Goal: Task Accomplishment & Management: Manage account settings

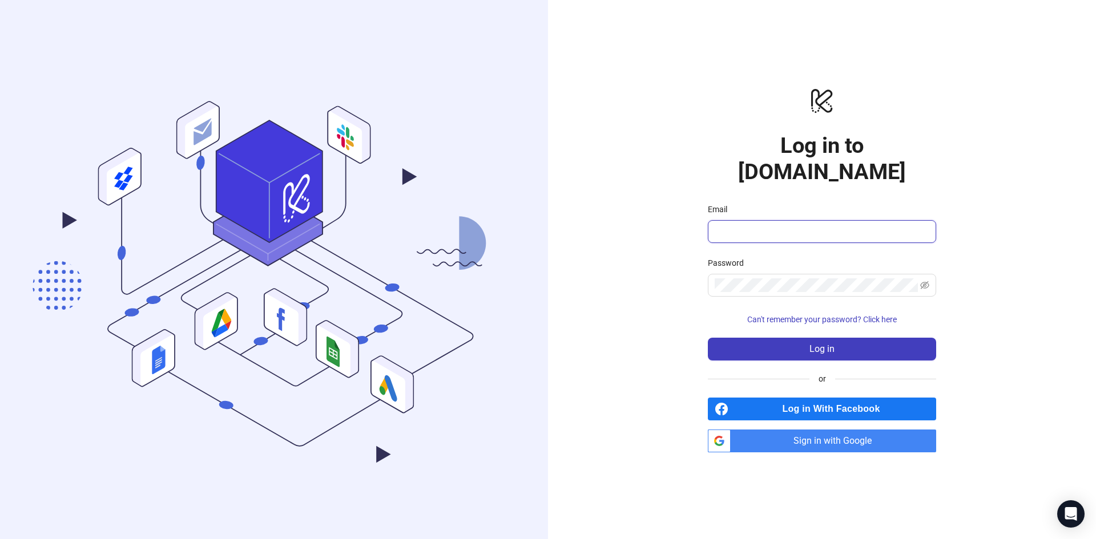
click at [796, 225] on input "Email" at bounding box center [821, 232] width 212 height 14
paste input "**********"
type input "**********"
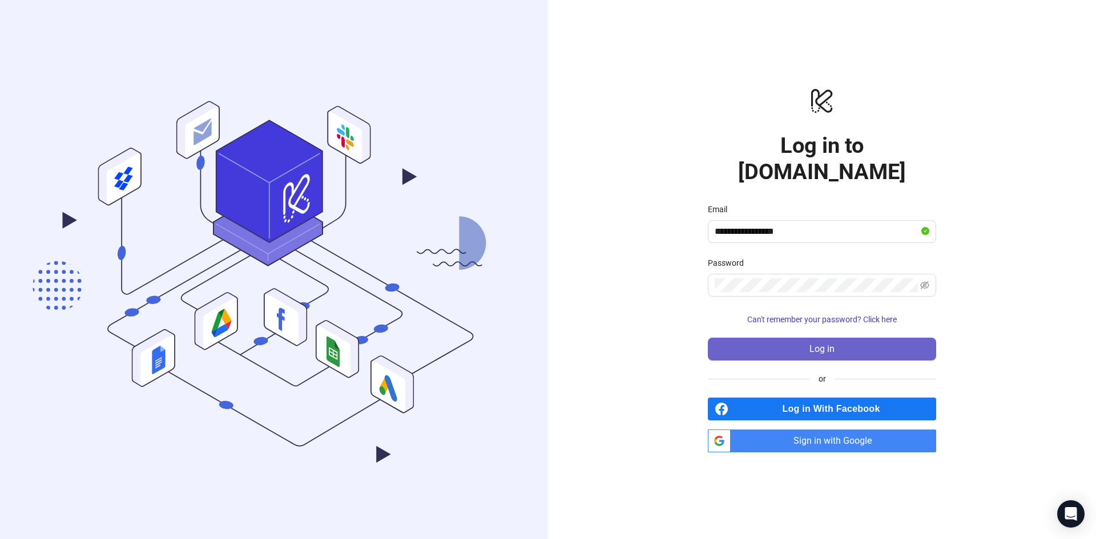
click at [808, 338] on button "Log in" at bounding box center [822, 349] width 228 height 23
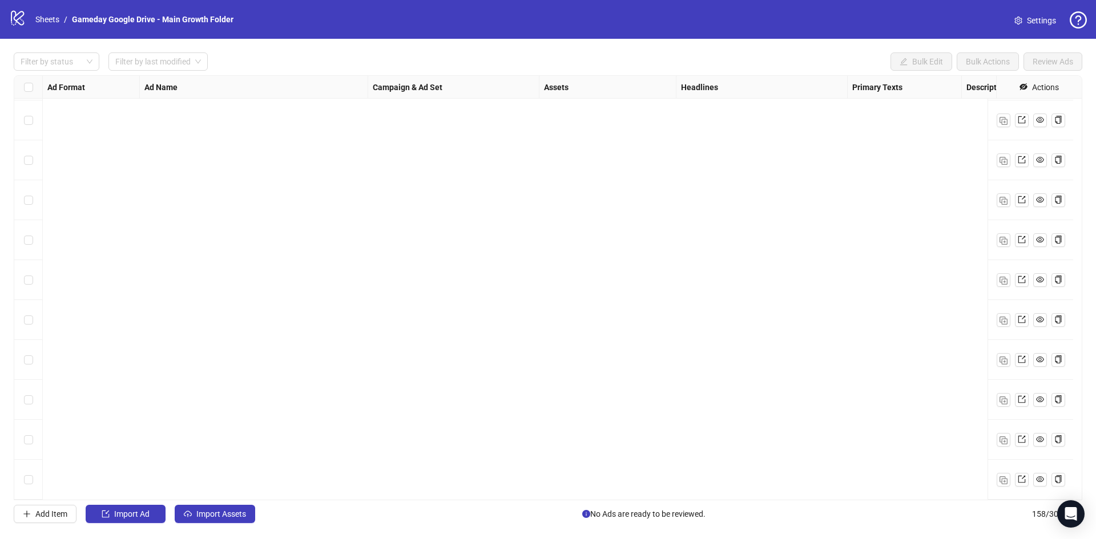
scroll to position [5406, 0]
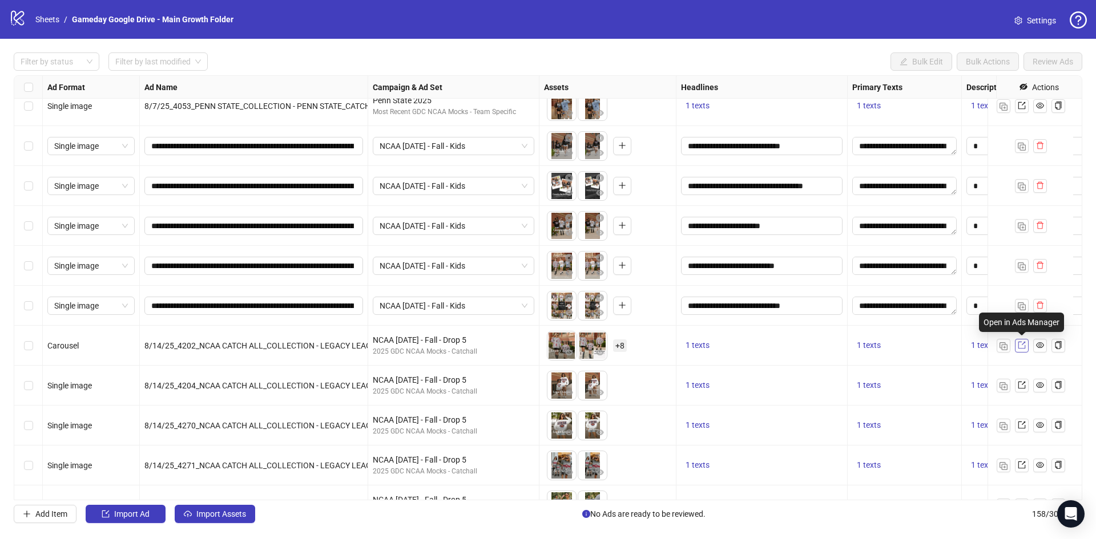
click at [1021, 349] on icon "export" at bounding box center [1022, 345] width 8 height 8
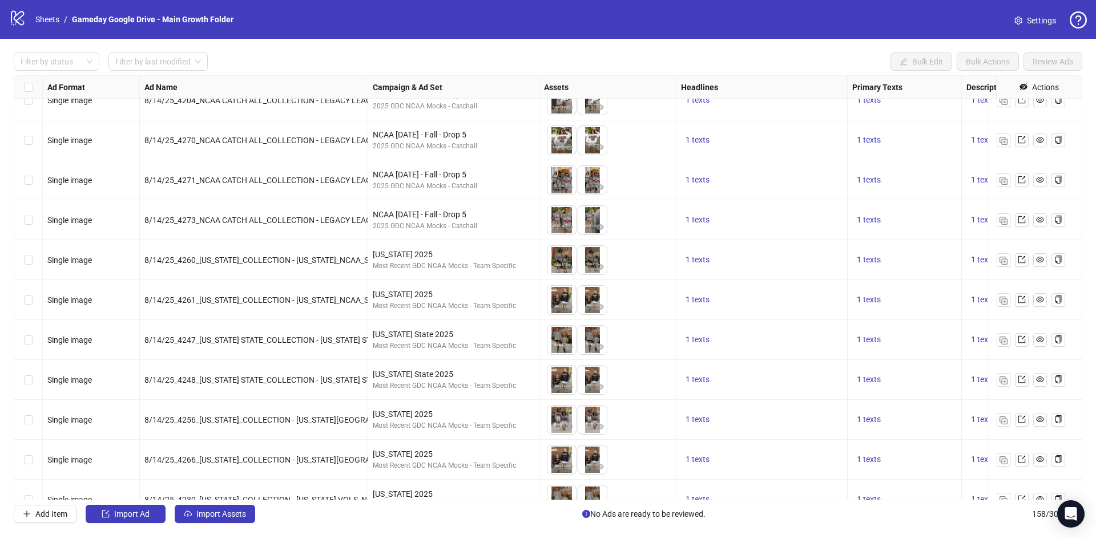
scroll to position [5748, 0]
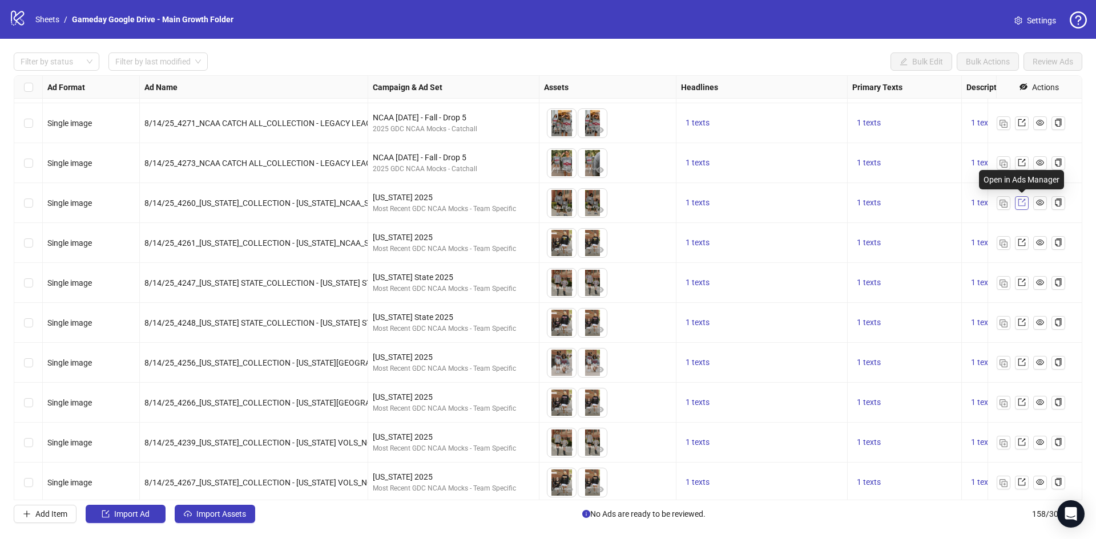
click at [1022, 200] on icon "export" at bounding box center [1022, 203] width 8 height 8
click at [1021, 242] on icon "export" at bounding box center [1022, 243] width 8 height 8
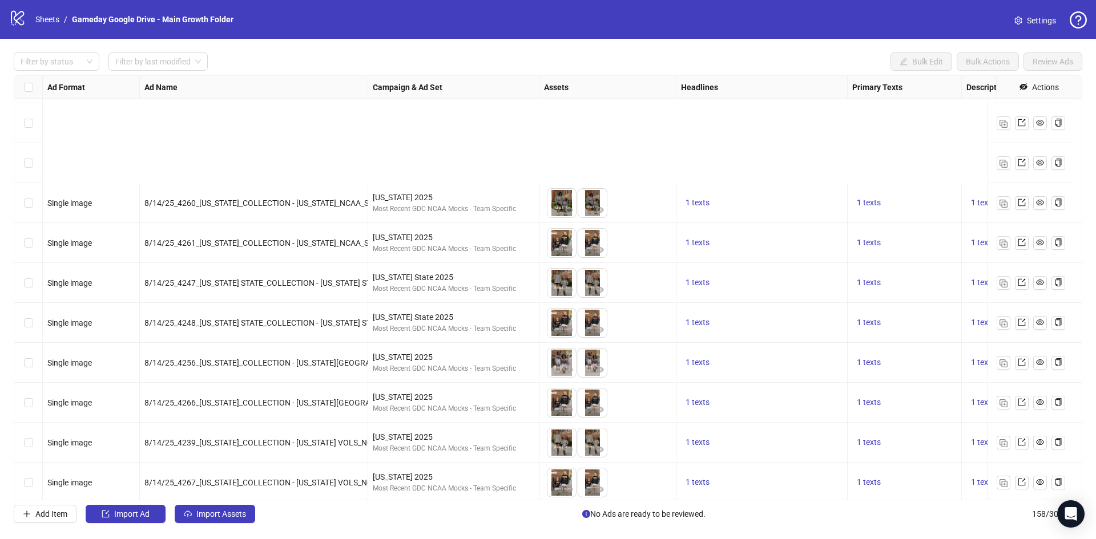
scroll to position [5919, 0]
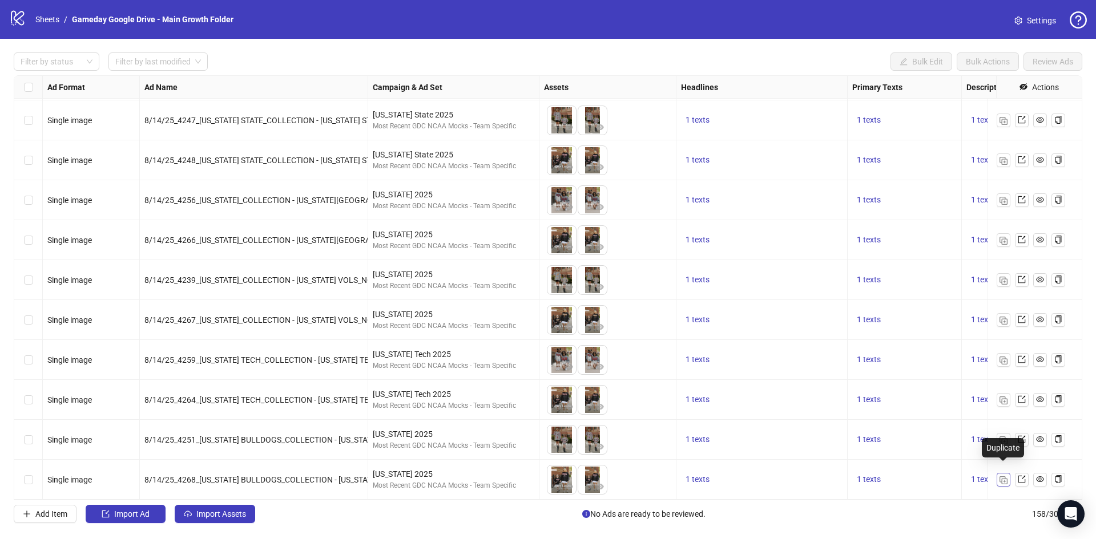
click at [1006, 477] on img "button" at bounding box center [1003, 481] width 8 height 8
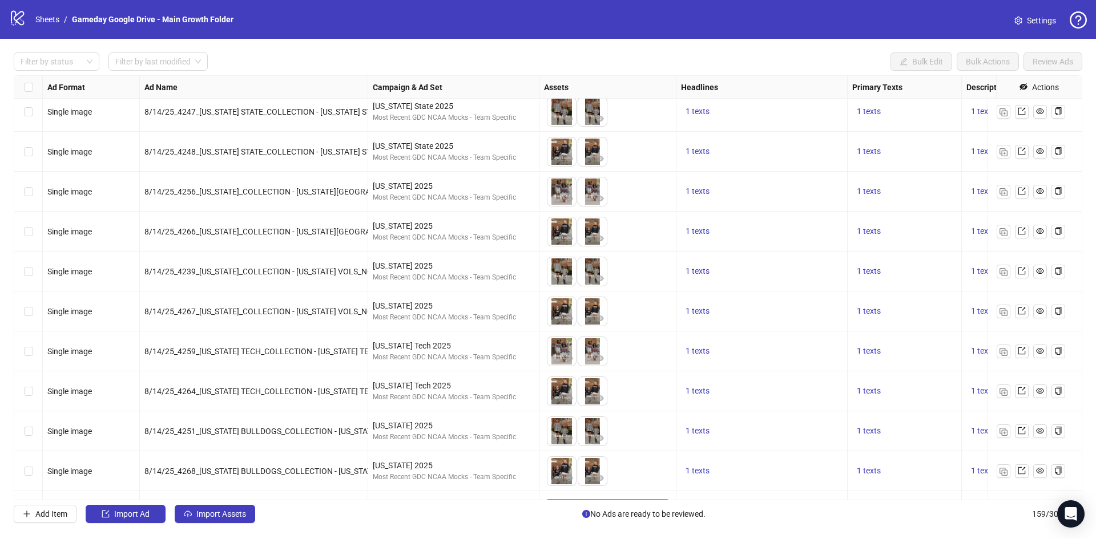
scroll to position [5959, 0]
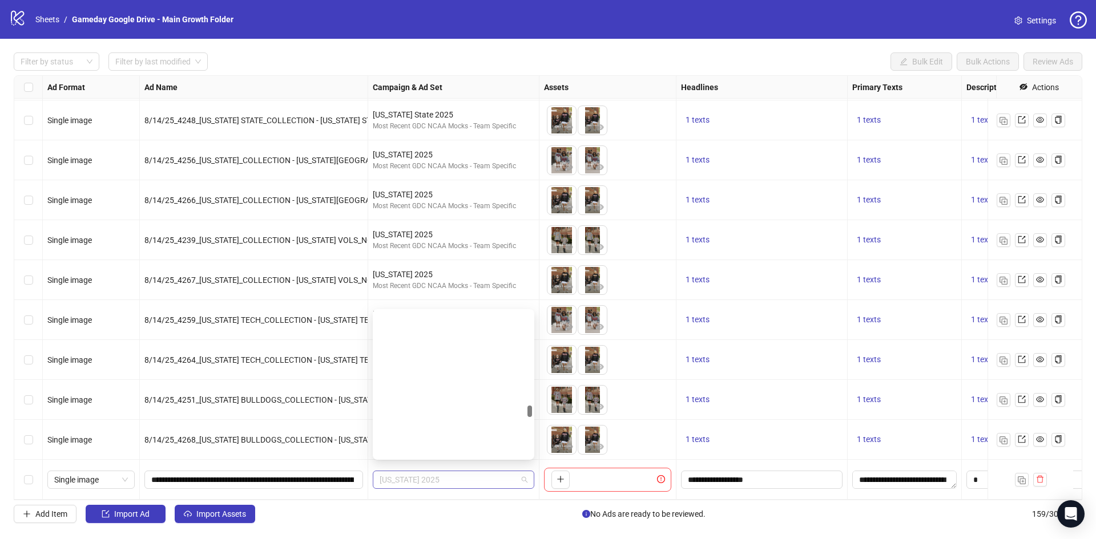
click at [422, 478] on div "[US_STATE] 2025" at bounding box center [454, 480] width 162 height 18
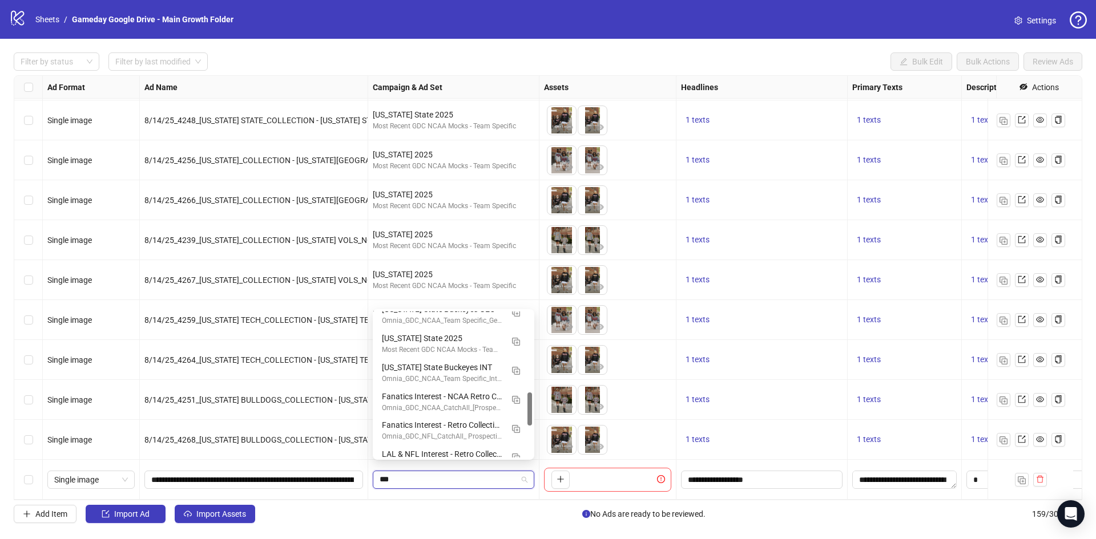
scroll to position [25, 0]
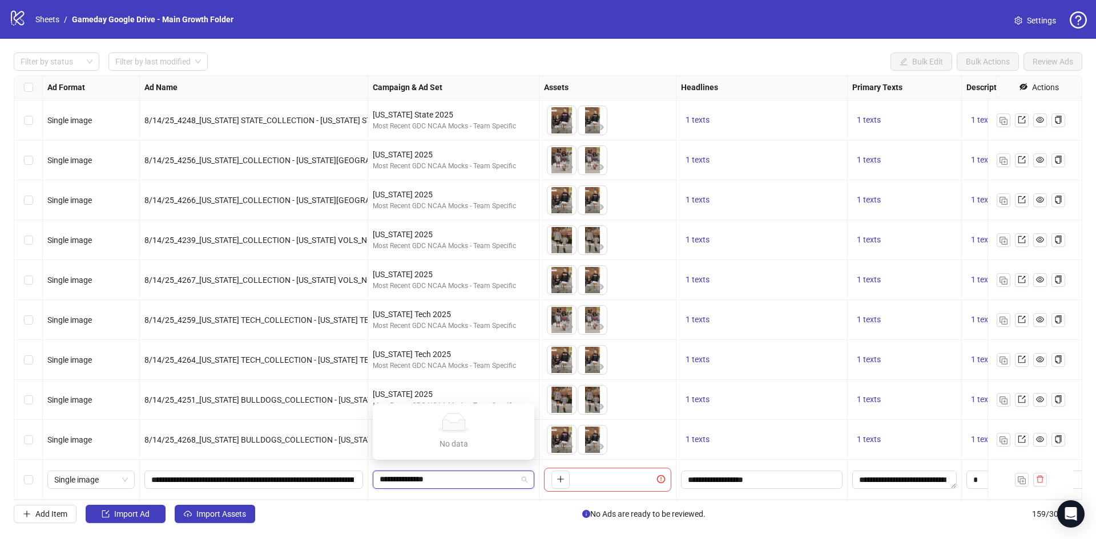
click at [423, 478] on input "**********" at bounding box center [449, 479] width 138 height 17
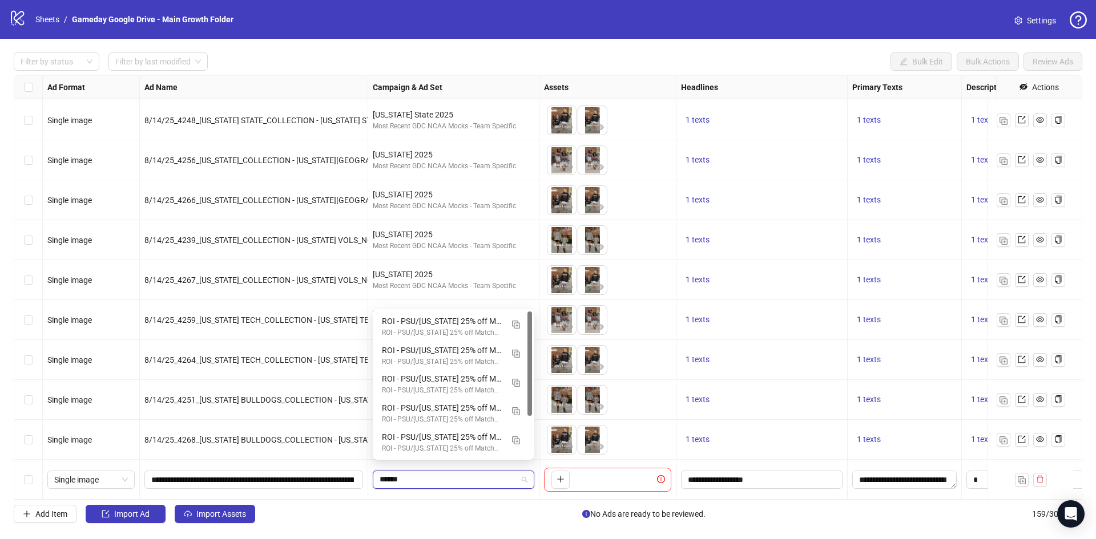
scroll to position [0, 0]
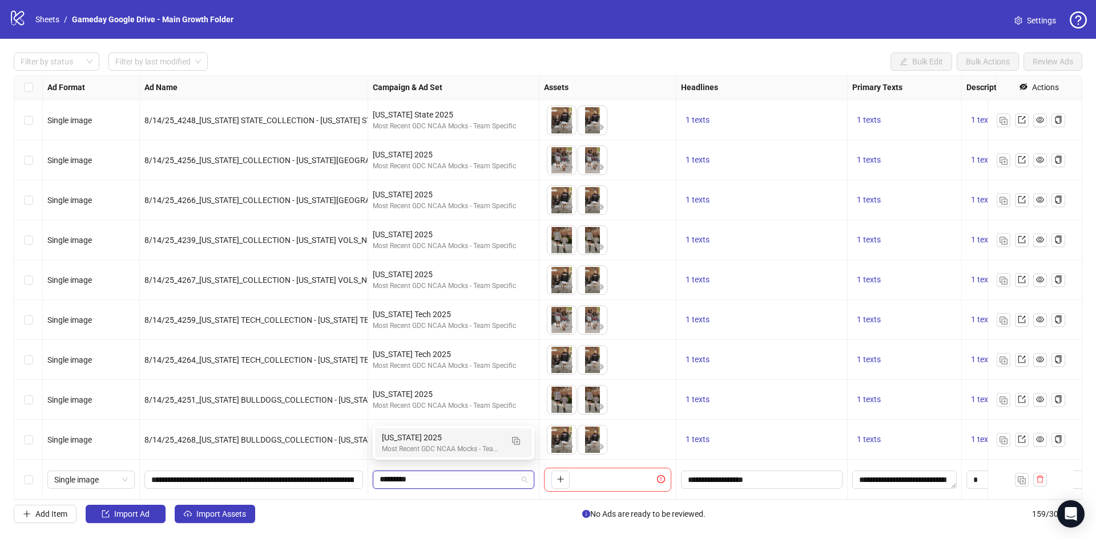
type input "*********"
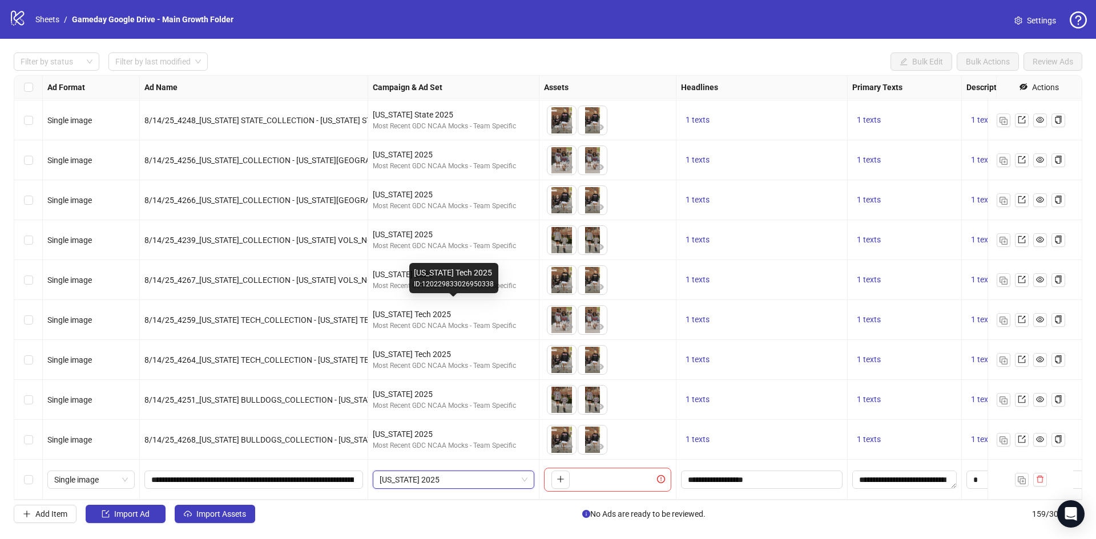
scroll to position [5959, 0]
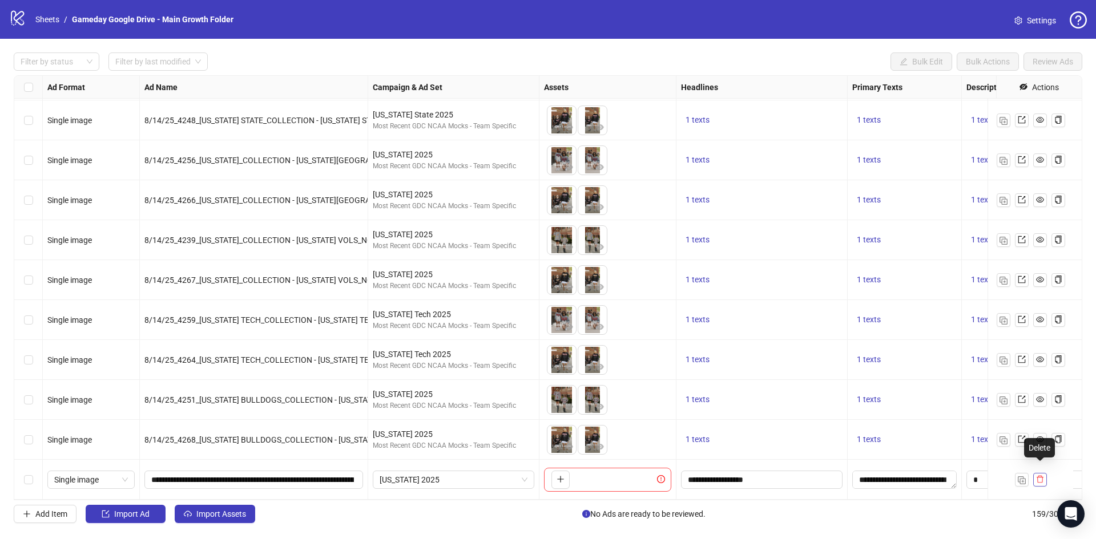
click at [1045, 473] on button "button" at bounding box center [1040, 480] width 14 height 14
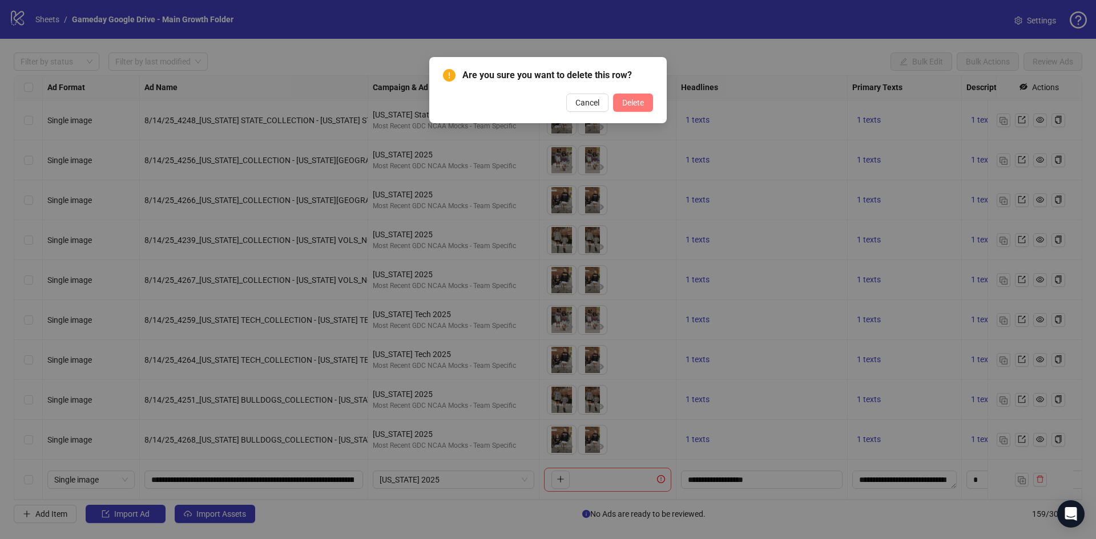
click at [638, 104] on span "Delete" at bounding box center [633, 102] width 22 height 9
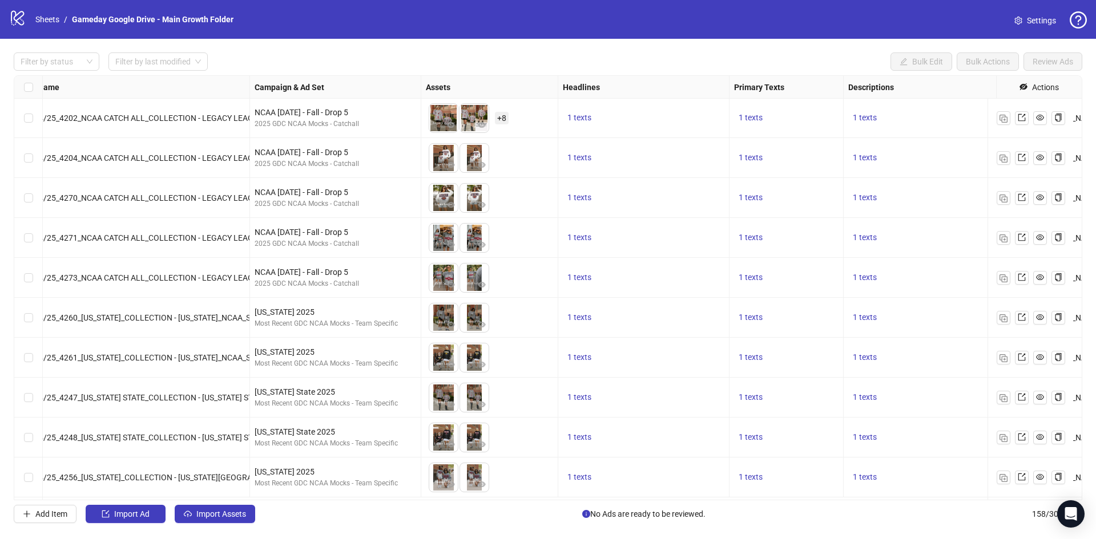
scroll to position [5577, 118]
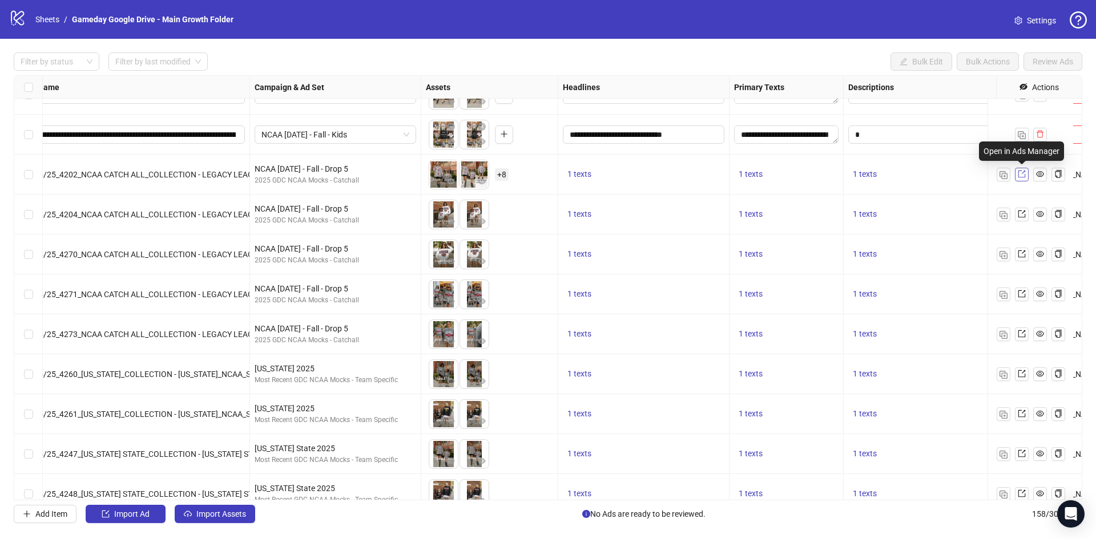
click at [1022, 175] on icon "export" at bounding box center [1022, 174] width 8 height 8
